Goal: Information Seeking & Learning: Learn about a topic

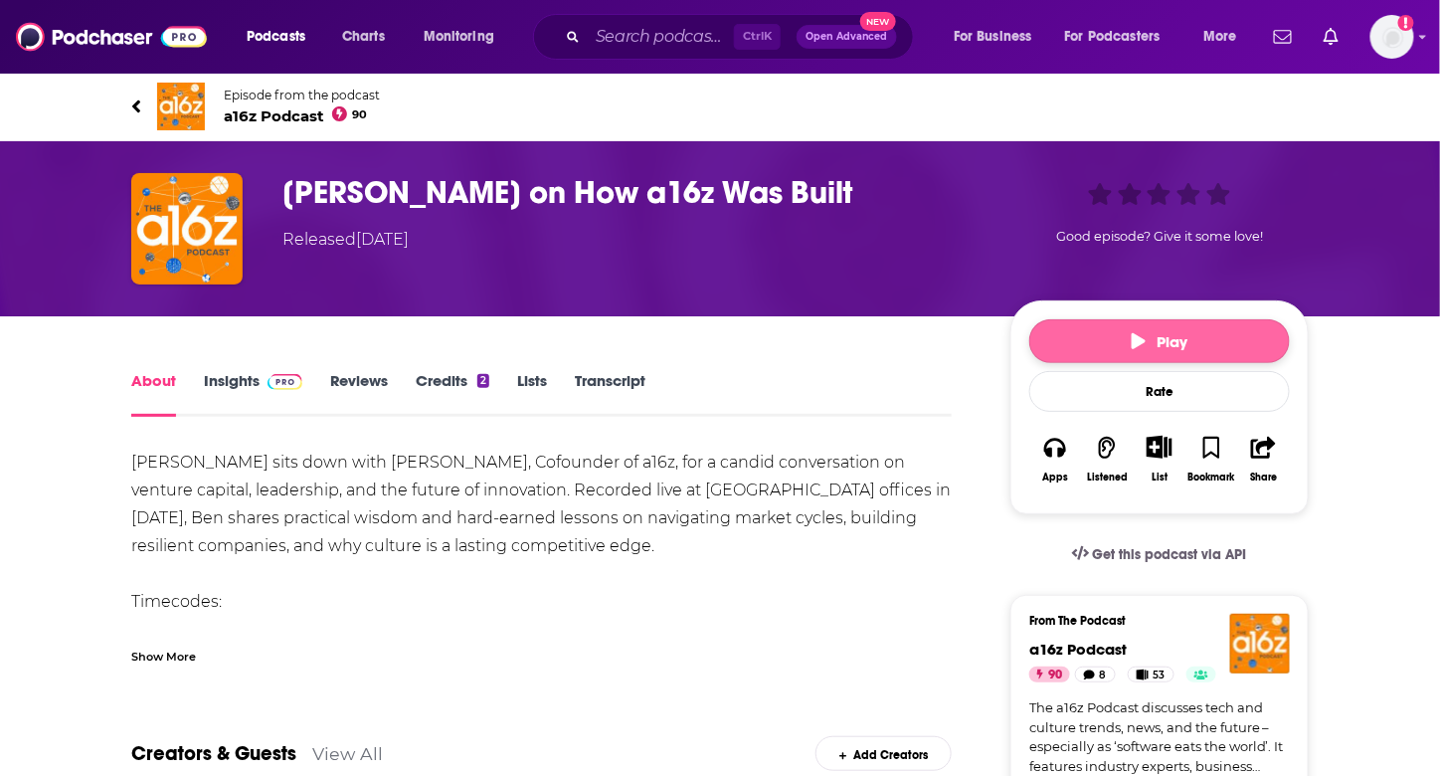
click at [1165, 344] on span "Play" at bounding box center [1159, 341] width 57 height 19
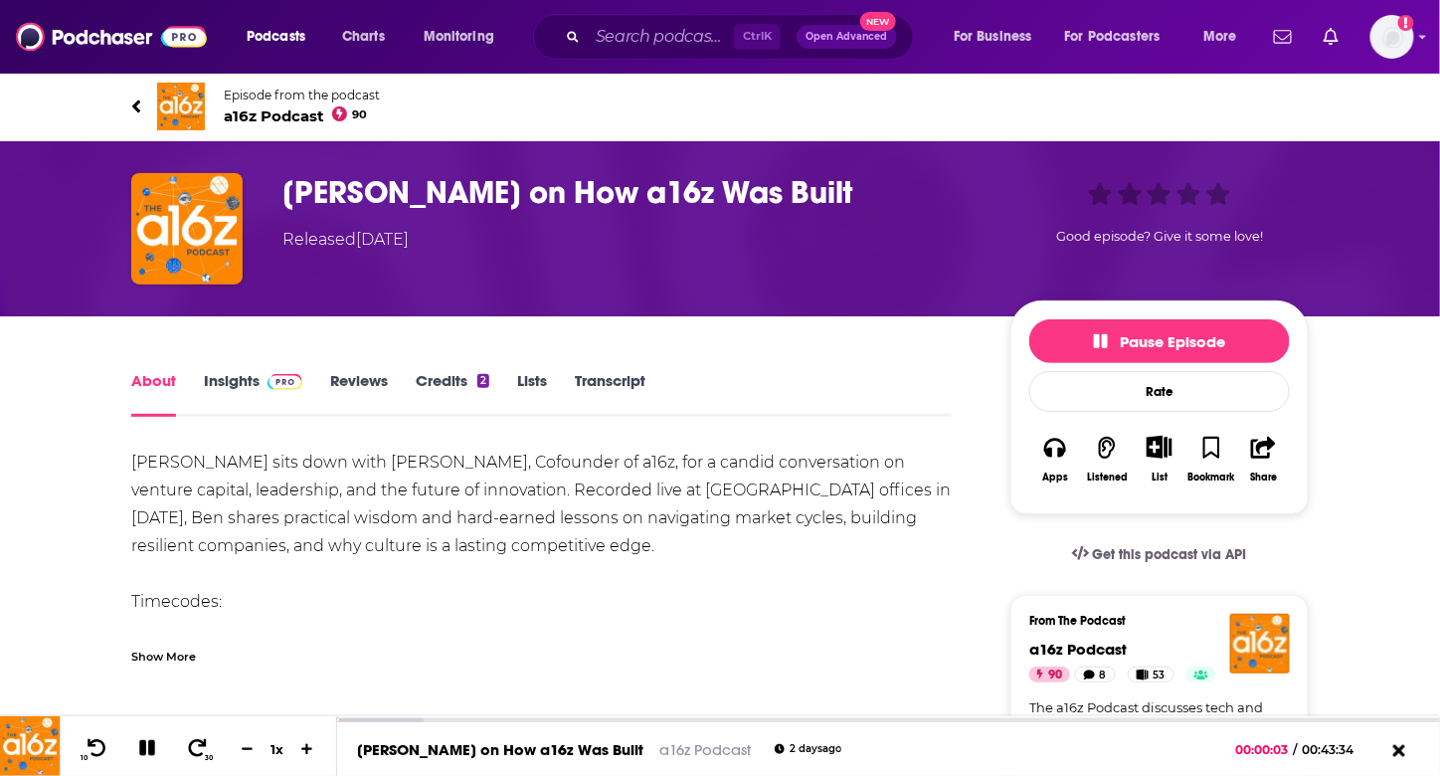
click at [603, 385] on link "Transcript" at bounding box center [610, 394] width 71 height 46
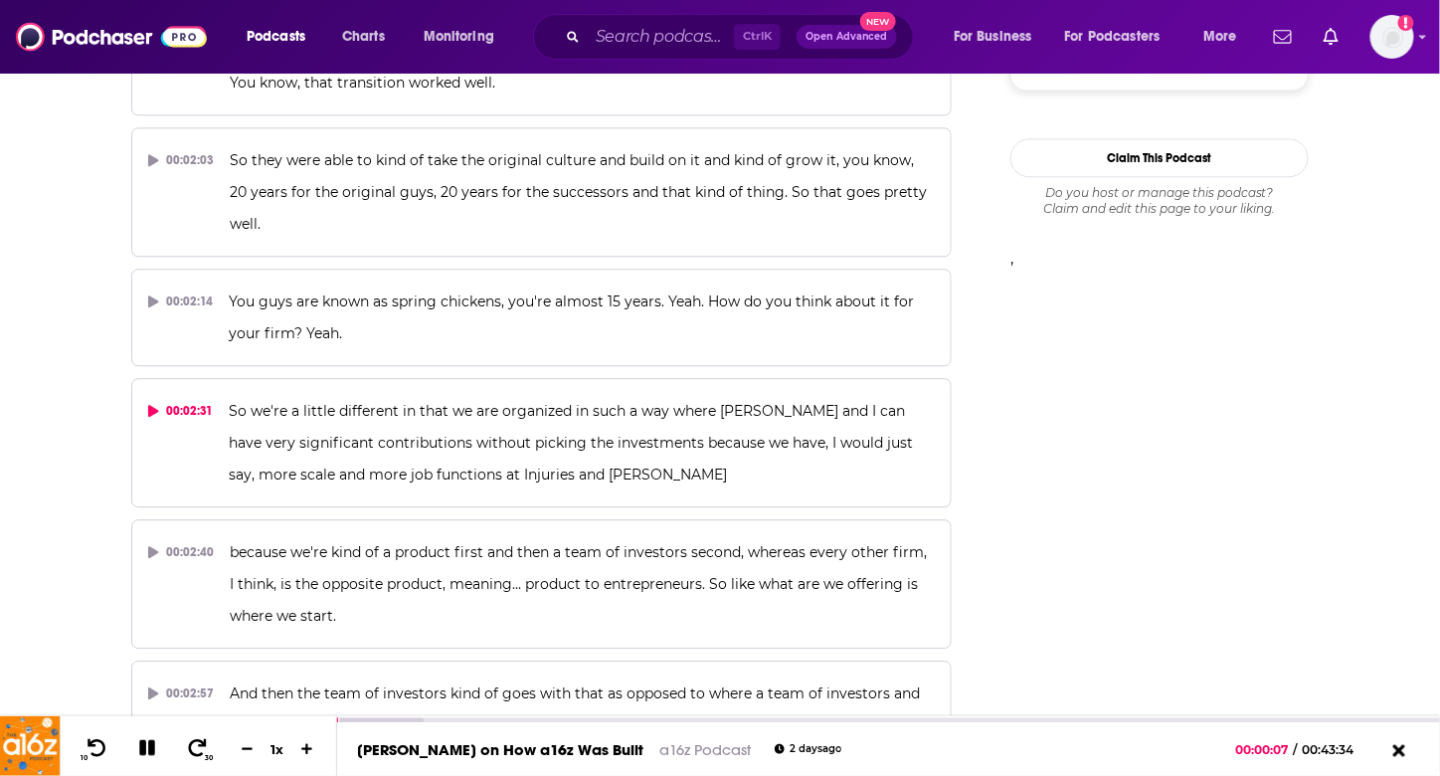
scroll to position [4559, 0]
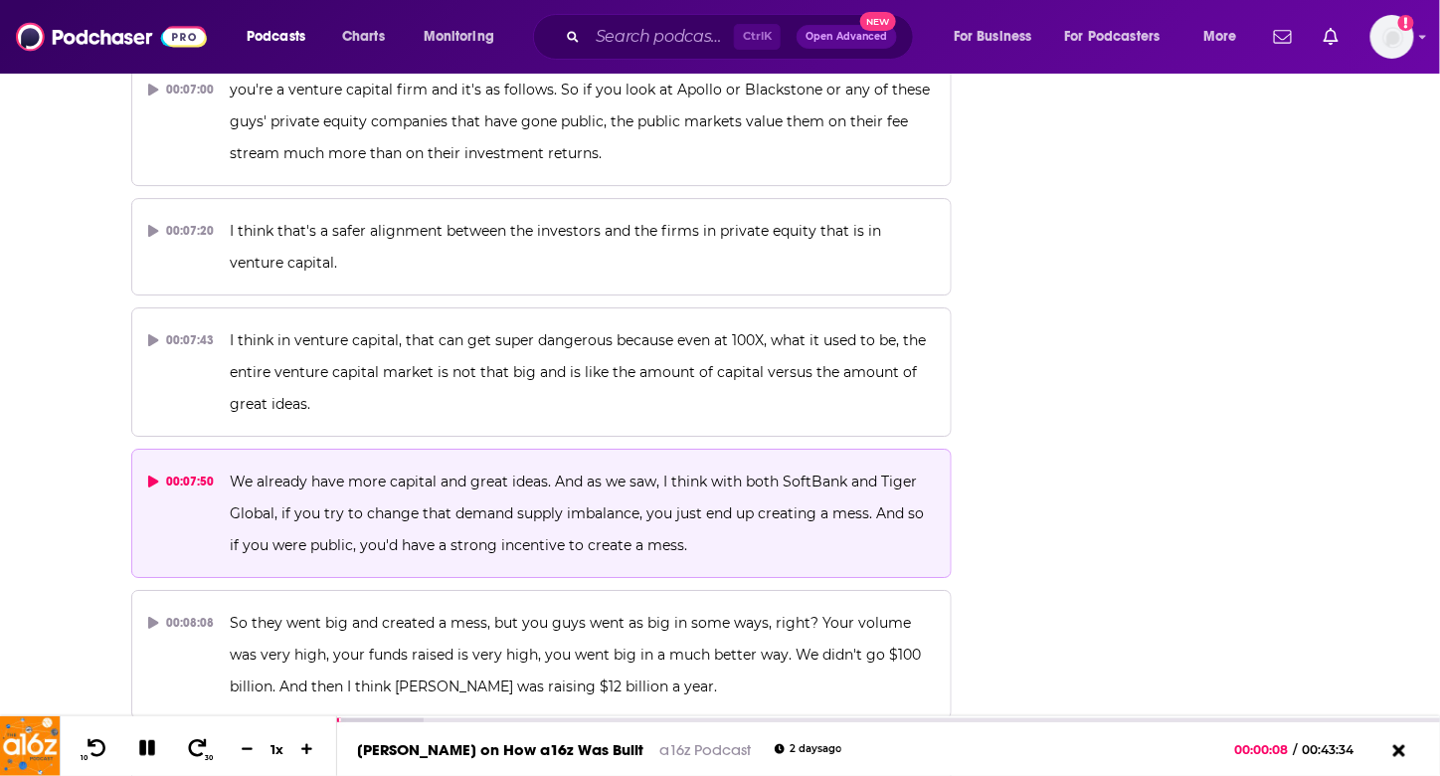
click at [511, 472] on span "We already have more capital and great ideas. And as we saw, I think with both …" at bounding box center [580, 513] width 698 height 82
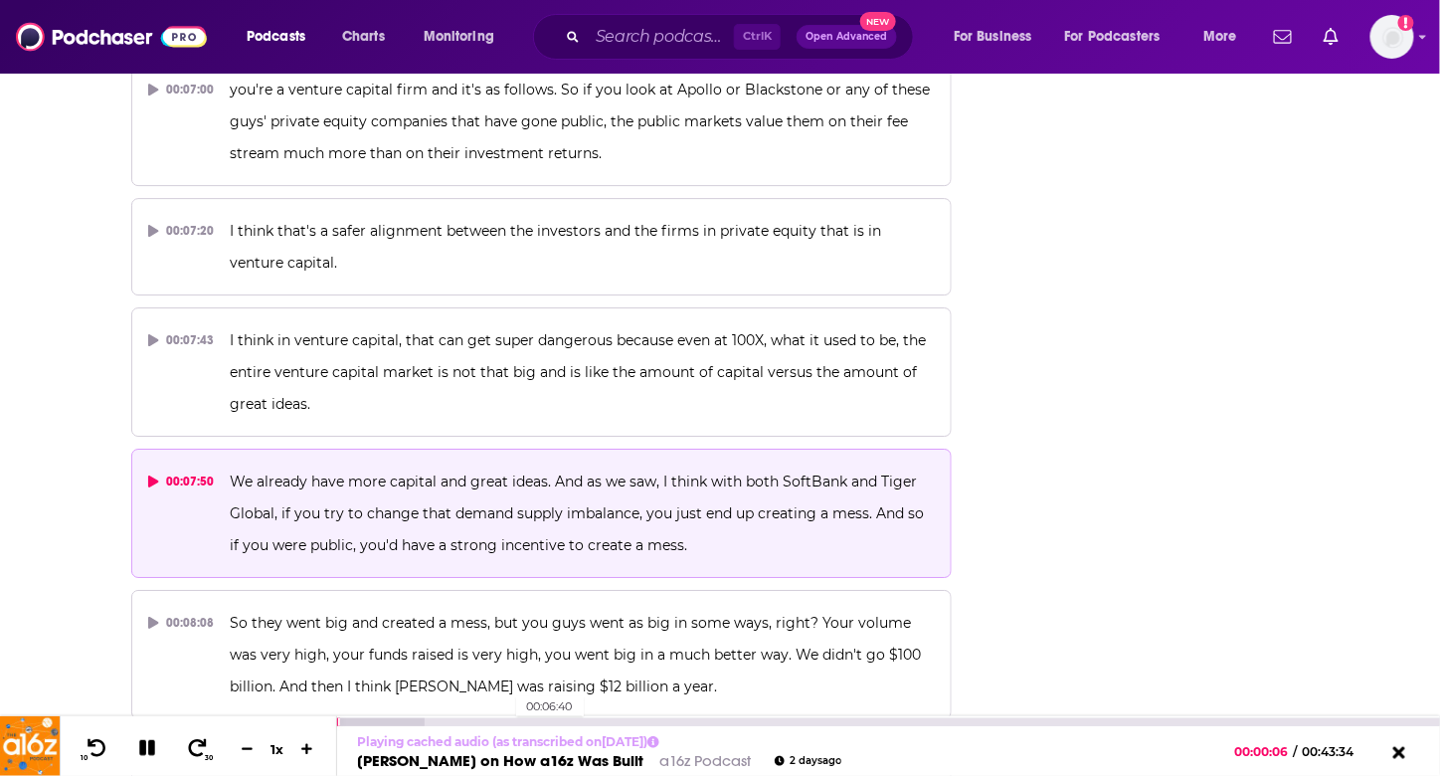
click at [505, 721] on div "00:06:40" at bounding box center [888, 722] width 1103 height 8
click at [521, 722] on div at bounding box center [464, 722] width 255 height 8
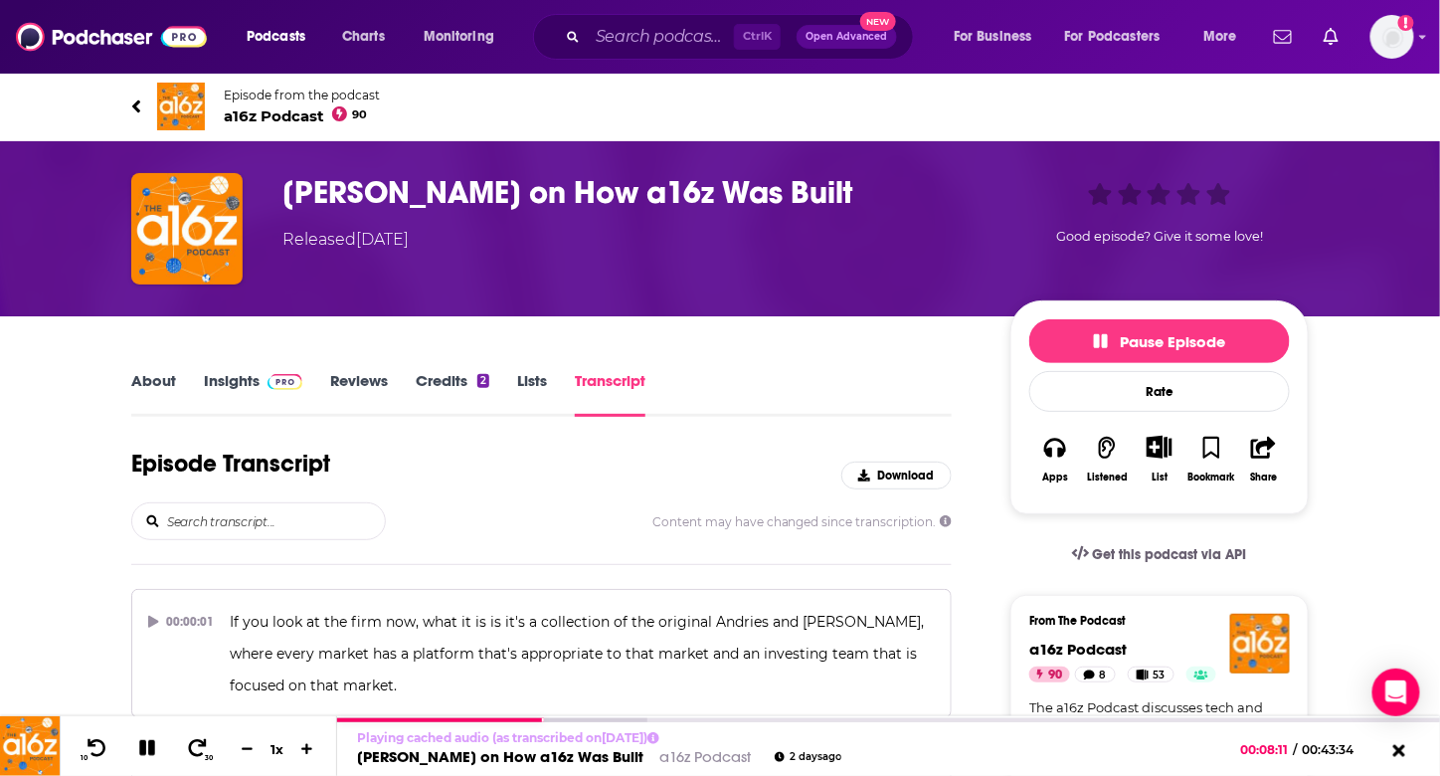
scroll to position [298, 0]
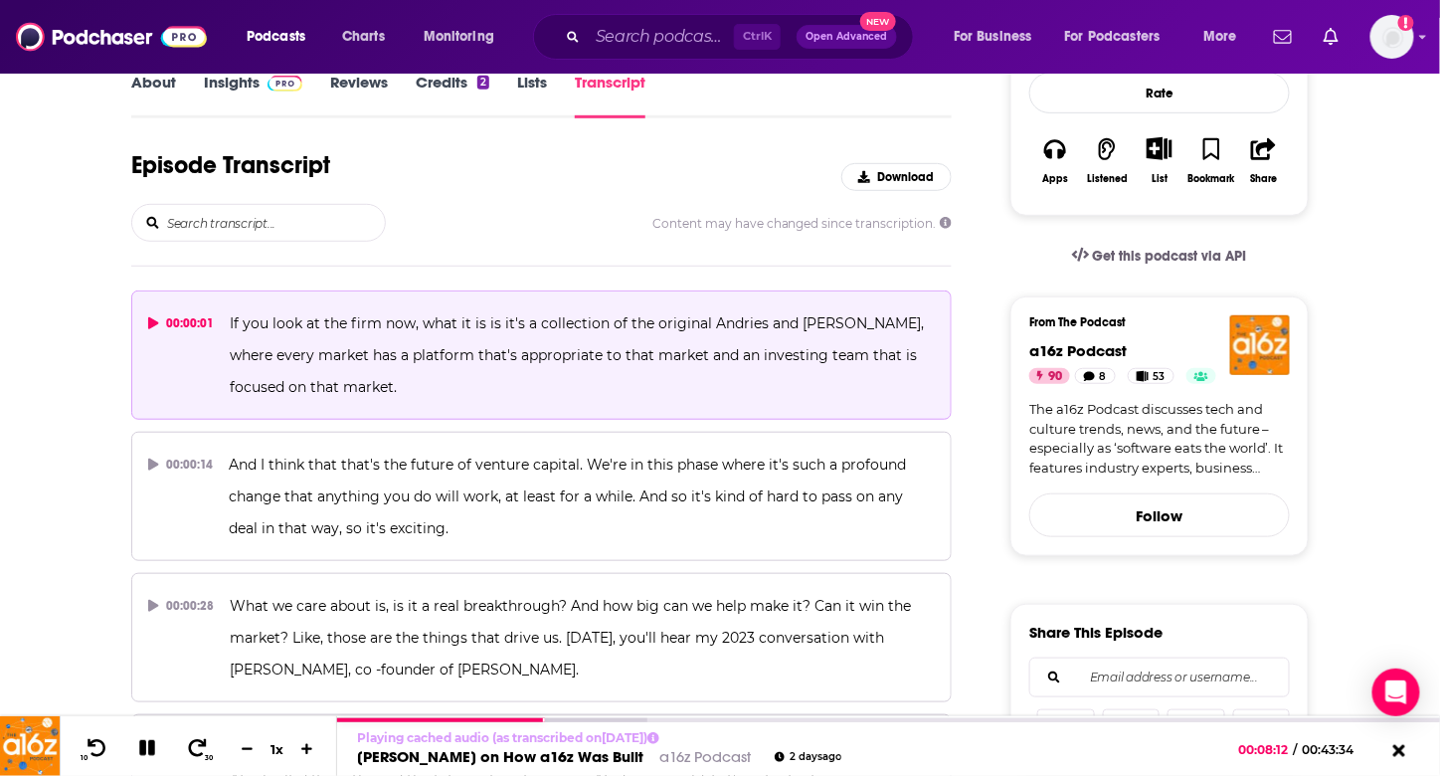
click at [336, 314] on span "If you look at the firm now, what it is is it's a collection of the original An…" at bounding box center [580, 355] width 698 height 82
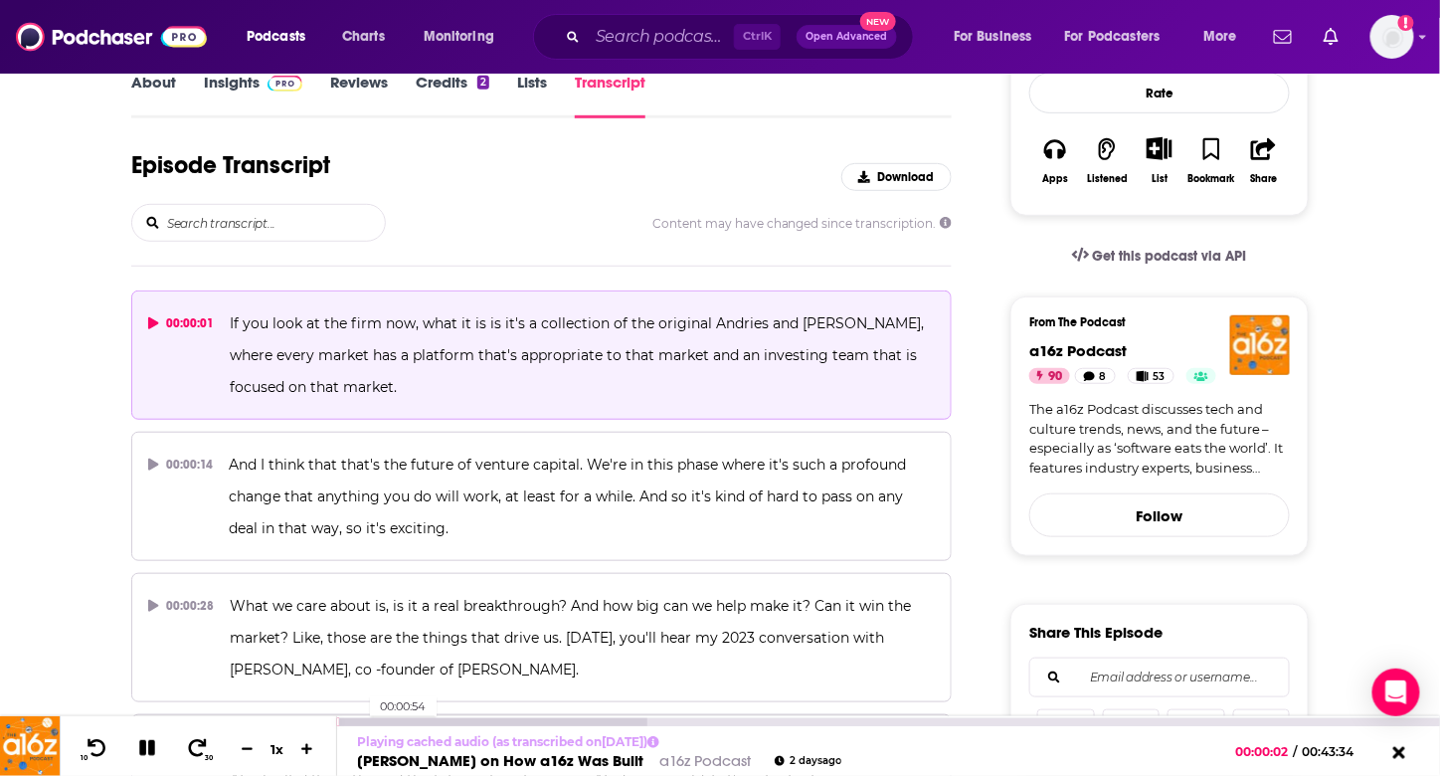
click at [358, 721] on div at bounding box center [491, 722] width 309 height 8
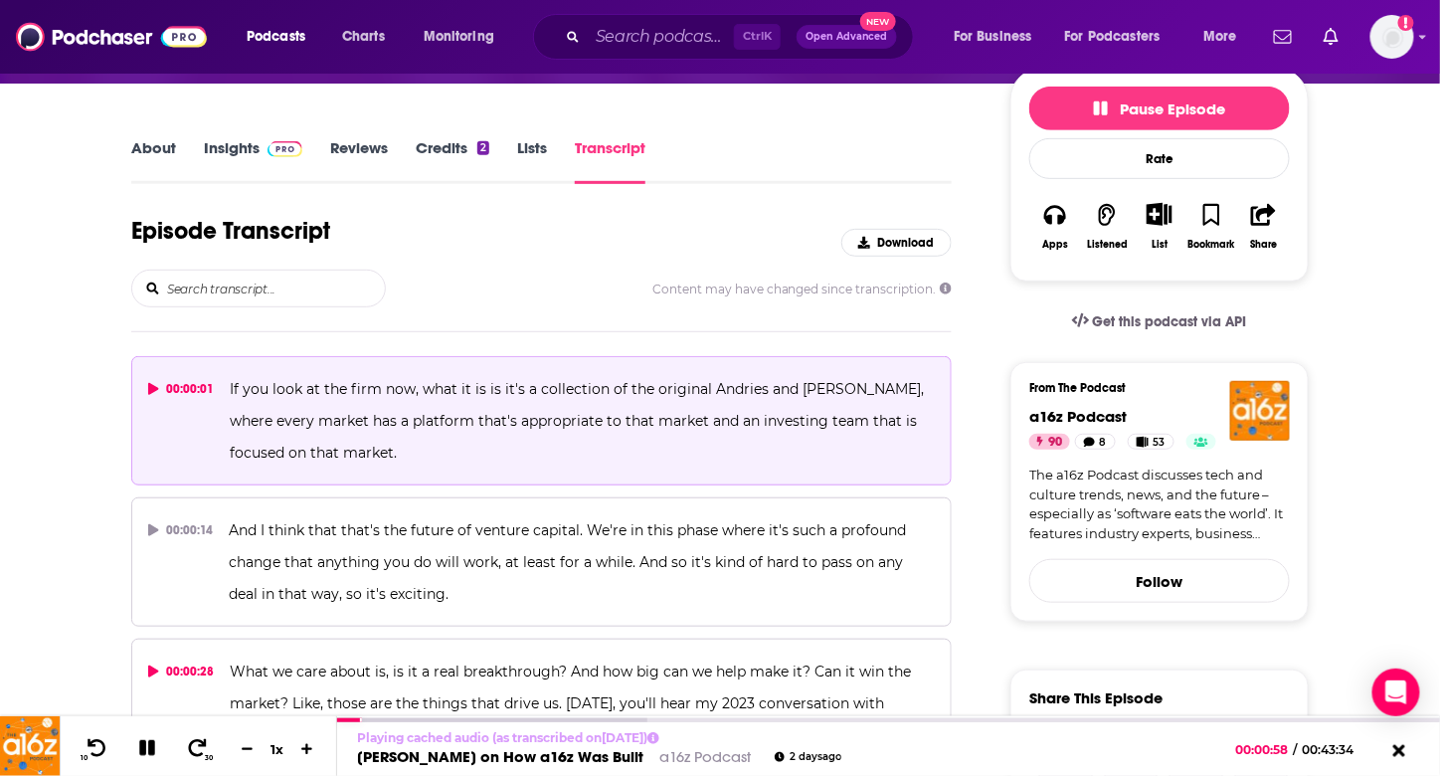
scroll to position [0, 0]
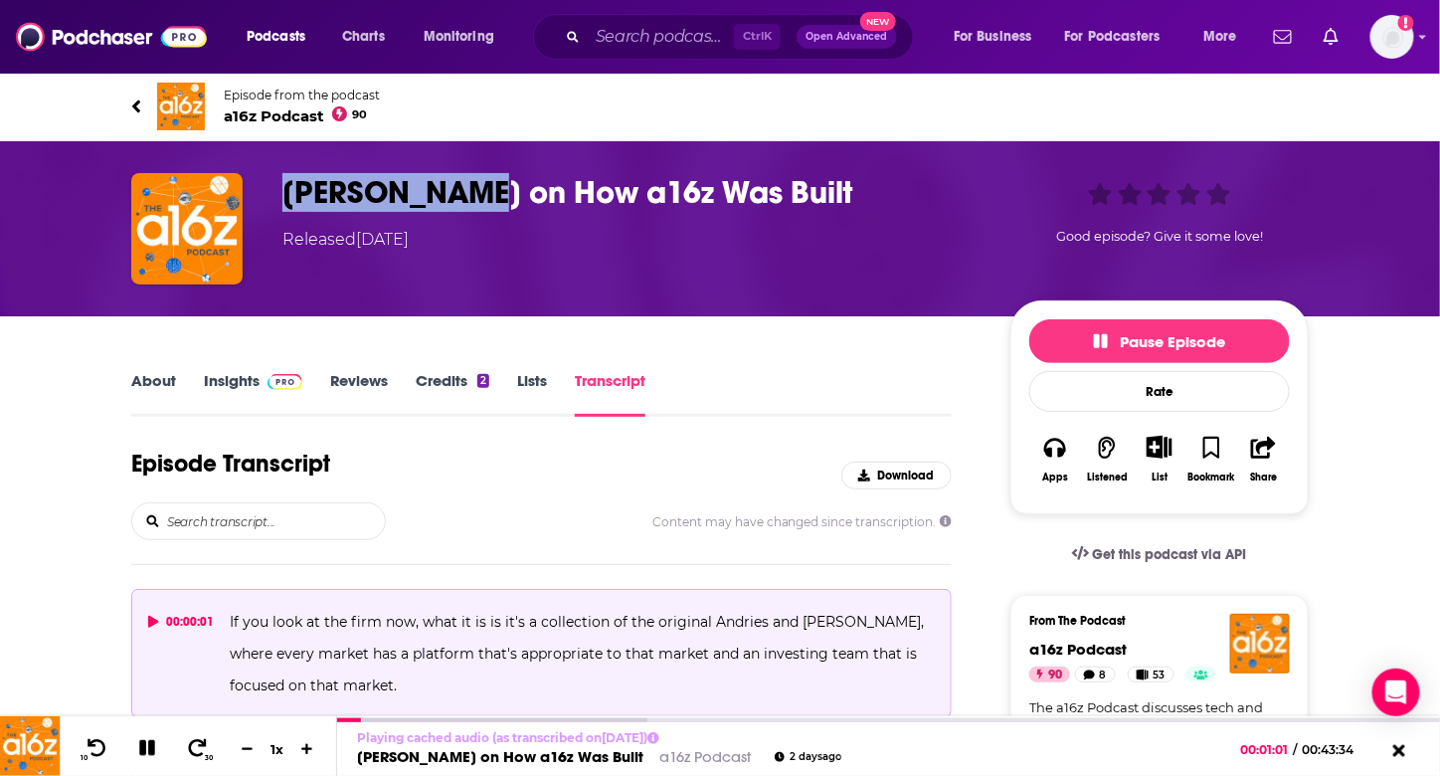
drag, startPoint x: 471, startPoint y: 184, endPoint x: 244, endPoint y: 184, distance: 227.7
click at [244, 184] on div "[PERSON_NAME] on How a16z Was Built Released [DATE] Good episode? Give it some …" at bounding box center [719, 228] width 1177 height 111
copy div "[PERSON_NAME]"
